Goal: Transaction & Acquisition: Purchase product/service

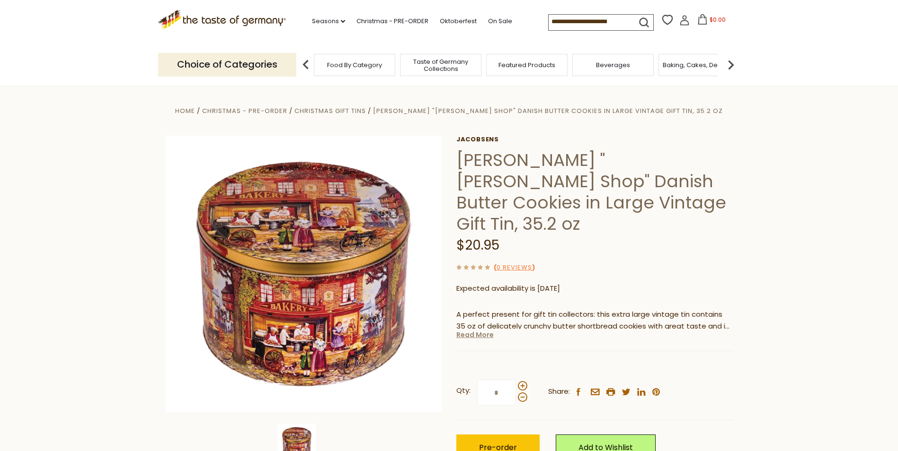
click at [474, 330] on link "Read More" at bounding box center [474, 334] width 37 height 9
